Goal: Information Seeking & Learning: Learn about a topic

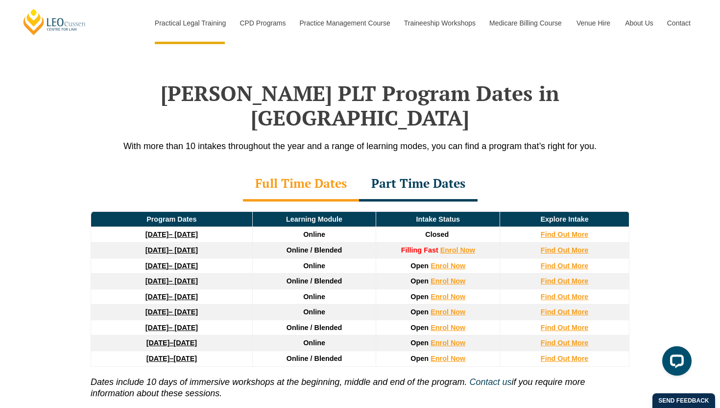
scroll to position [1244, 0]
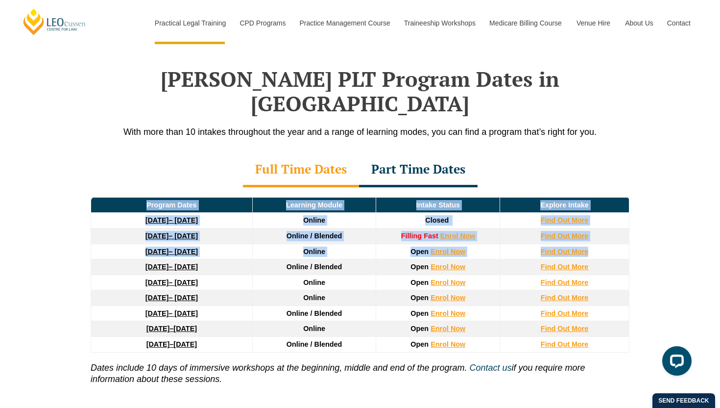
drag, startPoint x: 80, startPoint y: 228, endPoint x: 610, endPoint y: 234, distance: 530.2
click at [610, 233] on div "Leo Cussen’s PLT Program Dates in South Australia With more than 10 intakes thr…" at bounding box center [360, 247] width 720 height 458
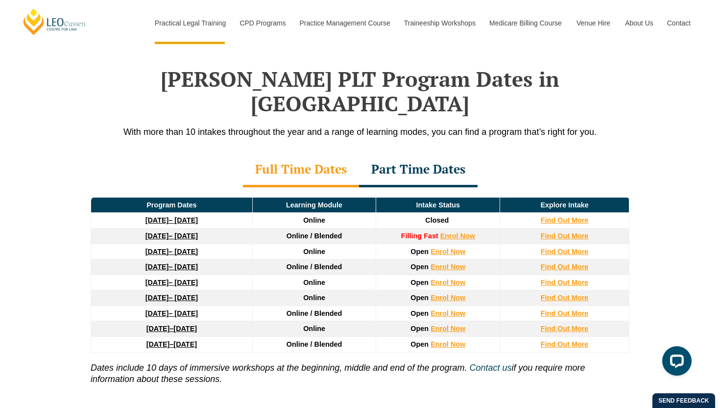
click at [662, 229] on div "Leo Cussen’s PLT Program Dates in South Australia With more than 10 intakes thr…" at bounding box center [360, 247] width 720 height 458
drag, startPoint x: 606, startPoint y: 227, endPoint x: 109, endPoint y: 230, distance: 496.4
click at [109, 244] on tr "27 January 2026 – 12 June 2026 Online Open Enrol Now Find Out More" at bounding box center [360, 252] width 539 height 16
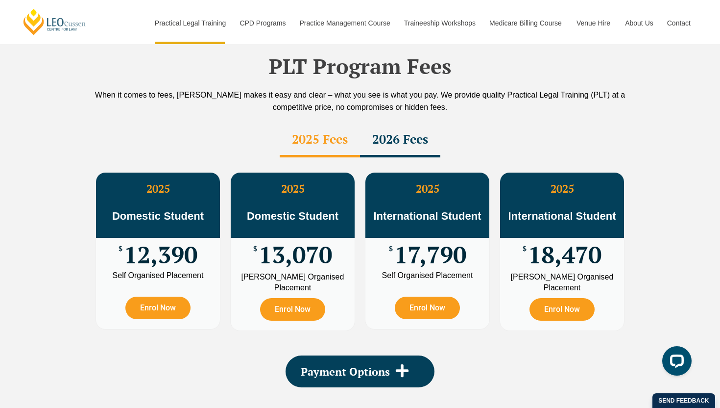
scroll to position [1695, 0]
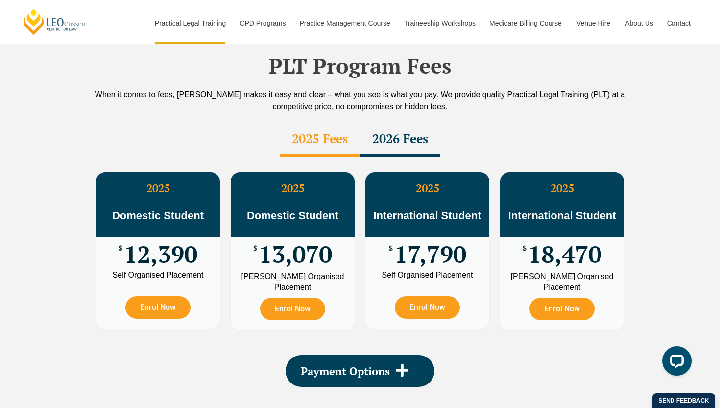
click at [425, 123] on div "2026 Fees" at bounding box center [400, 140] width 80 height 34
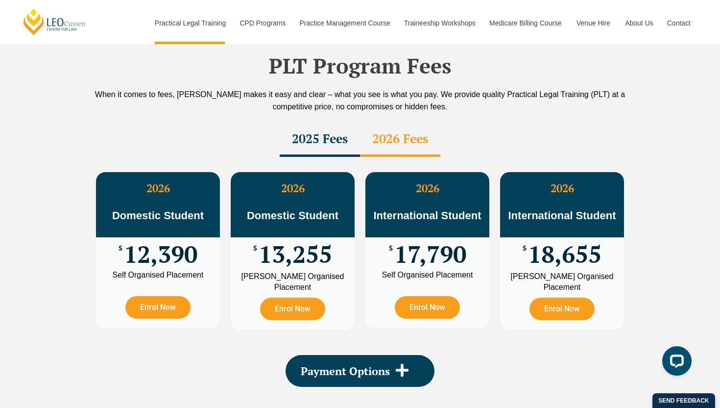
click at [316, 123] on div "2025 Fees" at bounding box center [320, 140] width 80 height 34
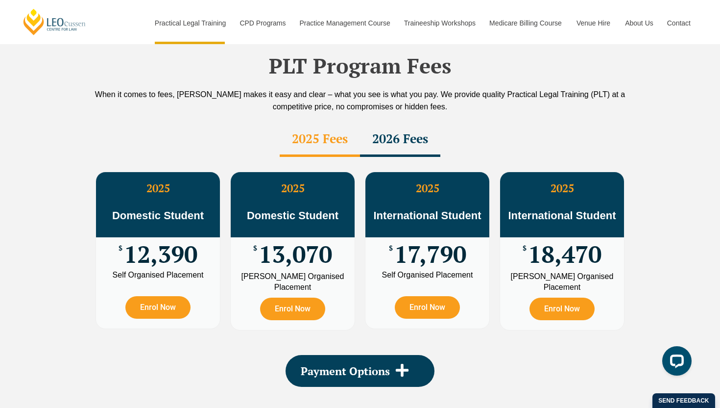
click at [390, 123] on div "2026 Fees" at bounding box center [400, 140] width 80 height 34
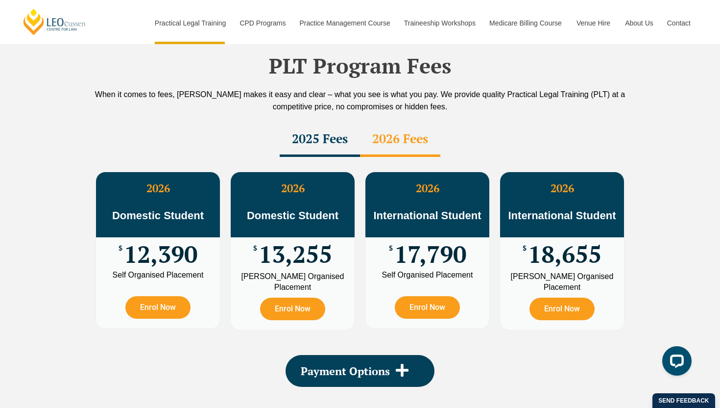
click at [314, 123] on div "2025 Fees" at bounding box center [320, 140] width 80 height 34
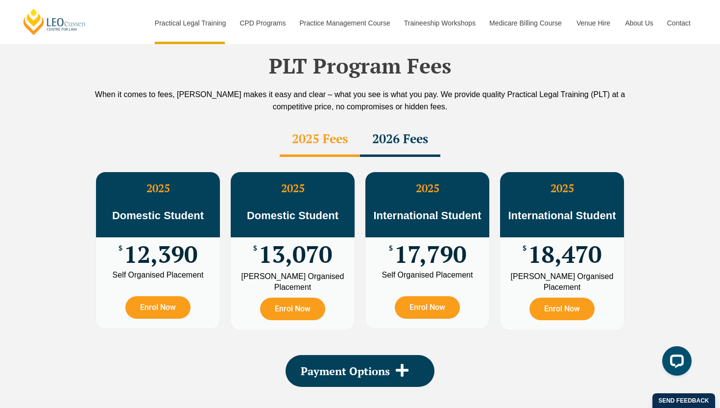
click at [392, 123] on div "2026 Fees" at bounding box center [400, 140] width 80 height 34
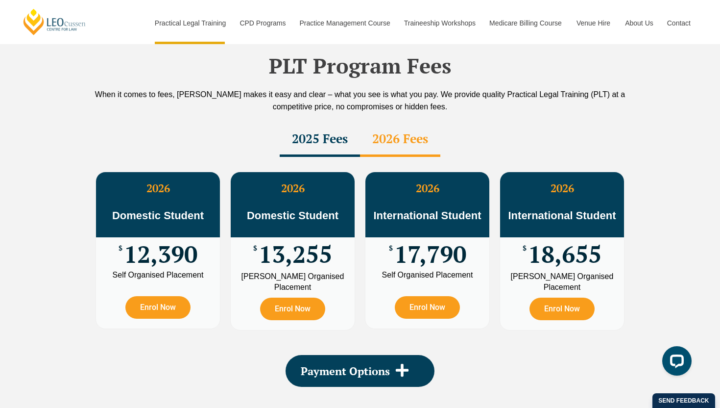
click at [318, 123] on div "2025 Fees" at bounding box center [320, 140] width 80 height 34
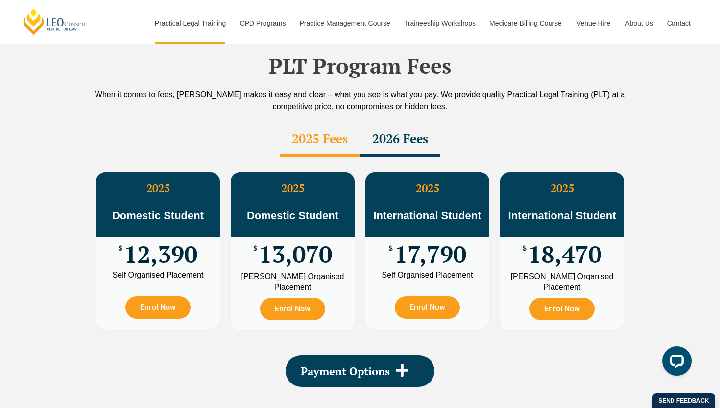
click at [407, 123] on div "2026 Fees" at bounding box center [400, 140] width 80 height 34
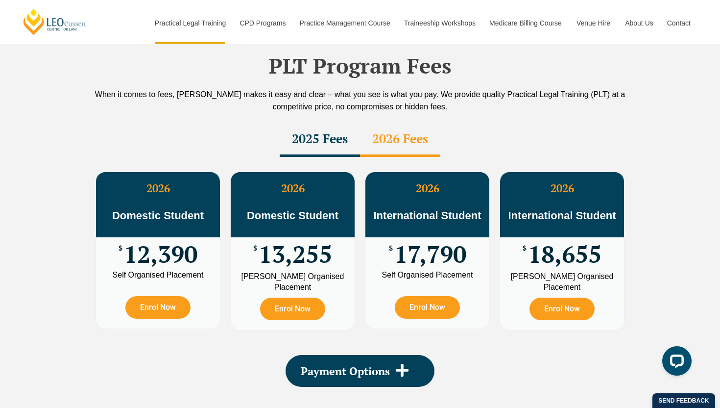
click at [315, 123] on div "2025 Fees" at bounding box center [320, 140] width 80 height 34
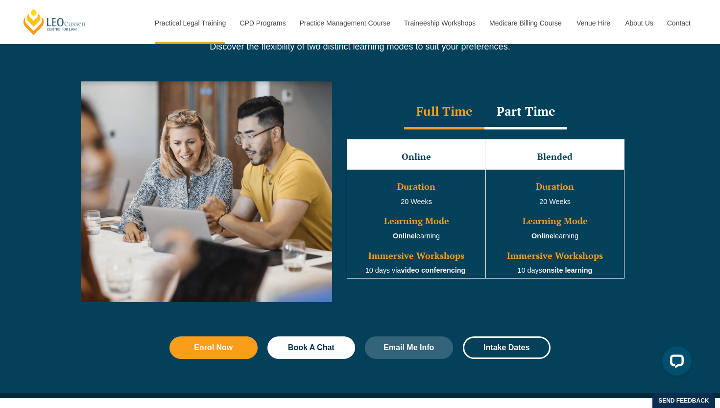
scroll to position [865, 0]
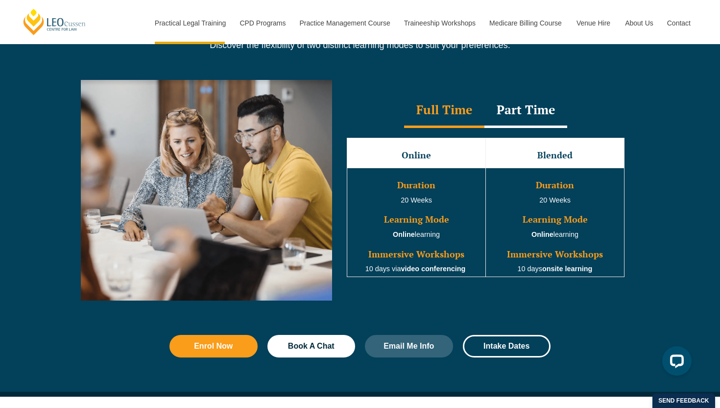
drag, startPoint x: 400, startPoint y: 154, endPoint x: 574, endPoint y: 298, distance: 225.9
click at [575, 295] on div "Full Time Part Time Full Time Online Blended Duration 20 Weeks Learning Mode On…" at bounding box center [485, 190] width 307 height 221
click at [488, 199] on td "Duration 20 Weeks Learning Mode Online learning Immersive Workshops 10 days ons…" at bounding box center [555, 222] width 139 height 109
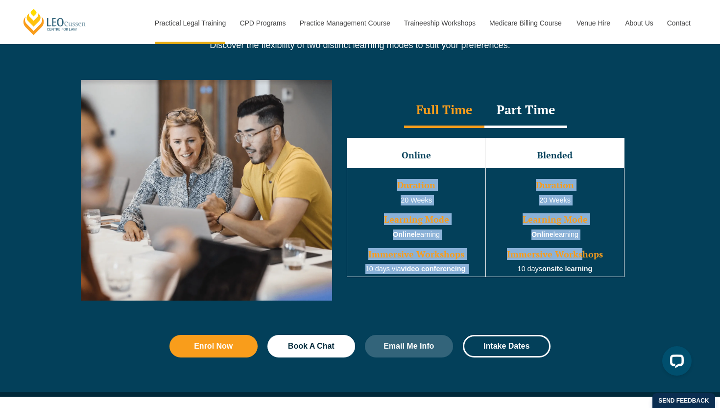
drag, startPoint x: 389, startPoint y: 191, endPoint x: 608, endPoint y: 269, distance: 232.9
click at [608, 268] on tr "Duration 20 Weeks Learning Mode Online learning Immersive Workshops 10 days via…" at bounding box center [485, 222] width 277 height 109
click at [613, 270] on td "Duration 20 Weeks Learning Mode Online learning Immersive Workshops 10 days ons…" at bounding box center [555, 222] width 139 height 109
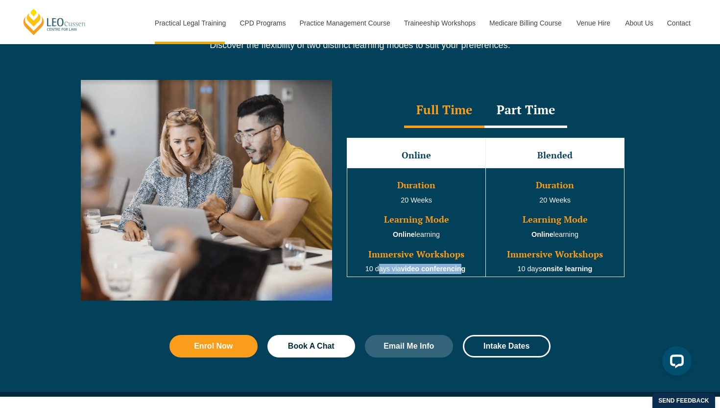
drag, startPoint x: 375, startPoint y: 273, endPoint x: 479, endPoint y: 274, distance: 103.4
click at [479, 274] on td "Duration 20 Weeks Learning Mode Online learning Immersive Workshops 10 days via…" at bounding box center [416, 222] width 139 height 109
drag, startPoint x: 513, startPoint y: 273, endPoint x: 653, endPoint y: 280, distance: 140.3
click at [653, 280] on div "Full Time Part Time Full Time Online Blended Duration 20 Weeks Learning Mode On…" at bounding box center [360, 197] width 720 height 265
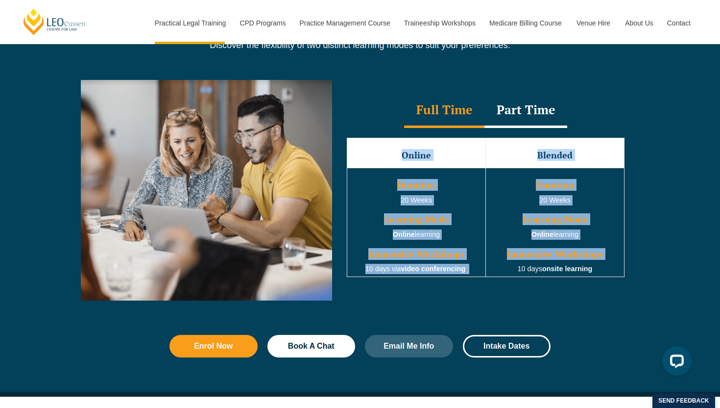
click at [599, 269] on td "Duration 20 Weeks Learning Mode Online learning Immersive Workshops 10 days ons…" at bounding box center [555, 222] width 139 height 109
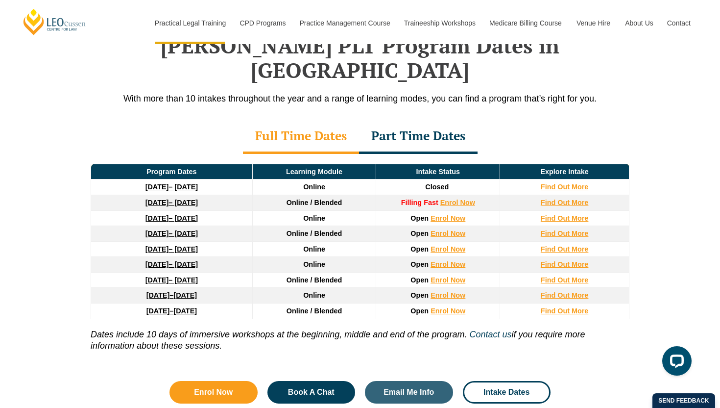
scroll to position [1320, 0]
